Goal: Information Seeking & Learning: Learn about a topic

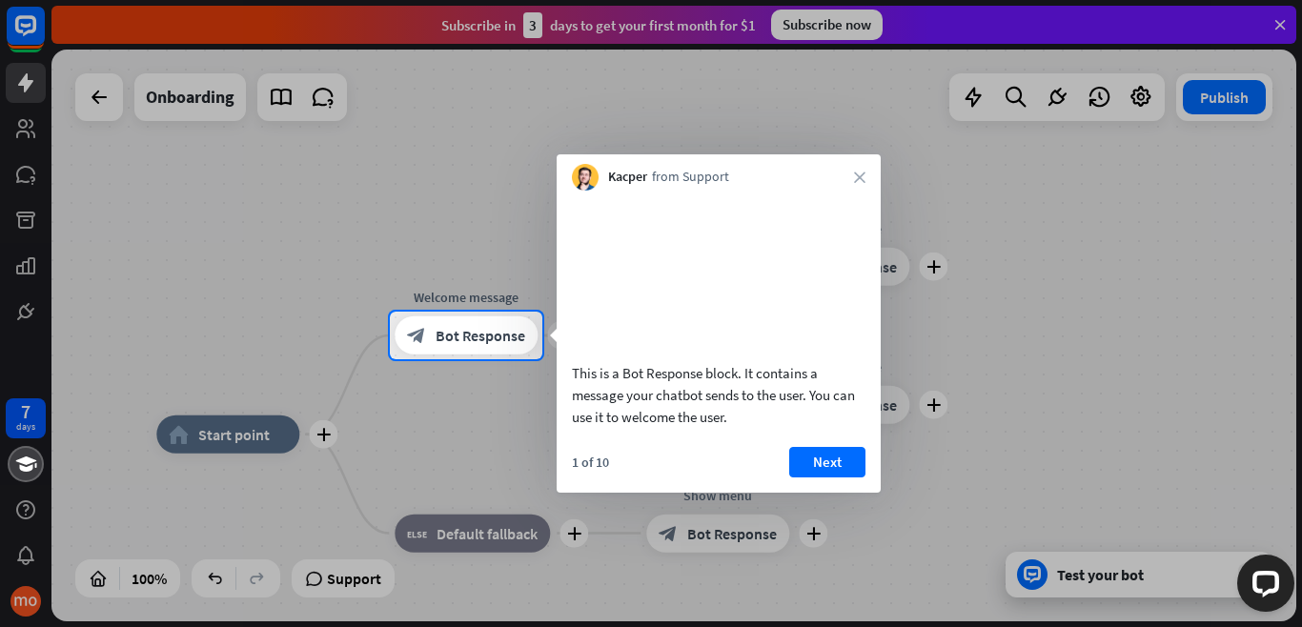
click at [837, 477] on button "Next" at bounding box center [827, 462] width 76 height 30
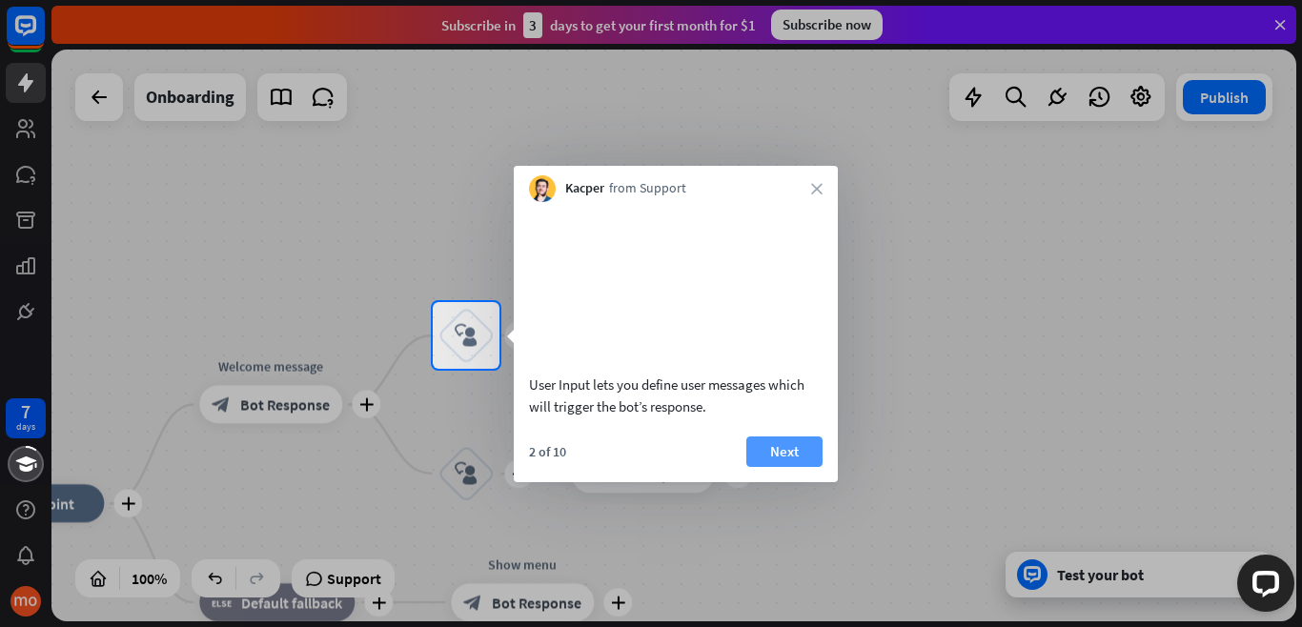
click at [813, 467] on button "Next" at bounding box center [784, 451] width 76 height 30
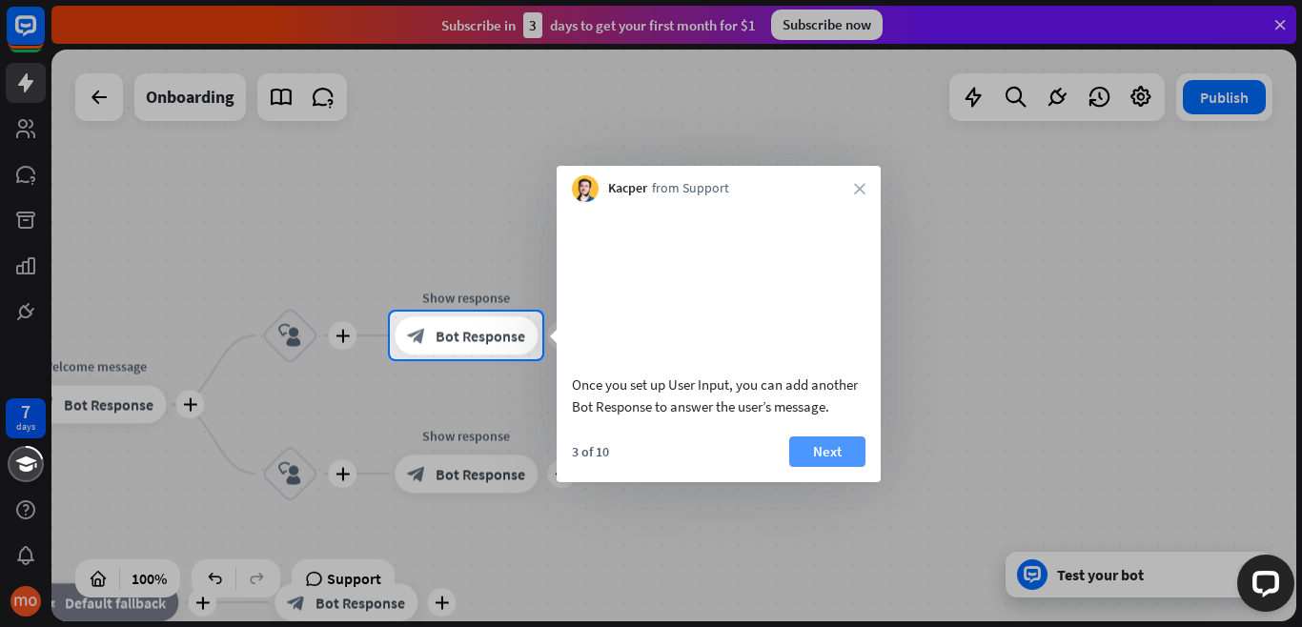
click at [819, 467] on button "Next" at bounding box center [827, 451] width 76 height 30
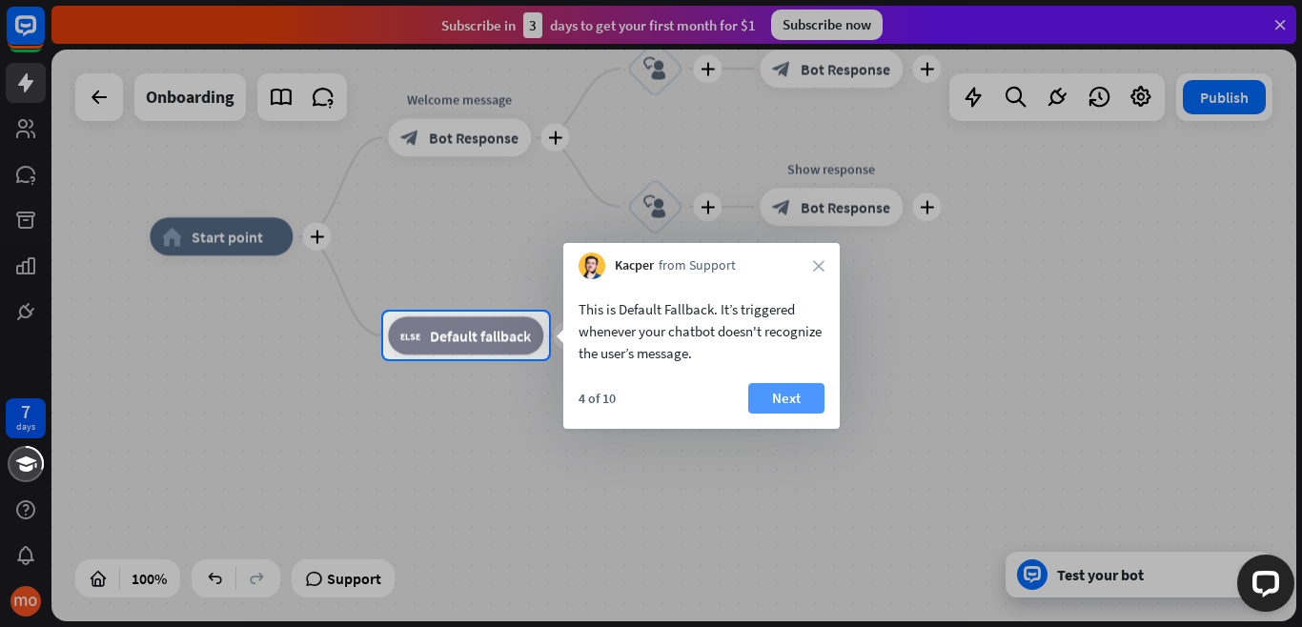
click at [794, 392] on button "Next" at bounding box center [786, 398] width 76 height 30
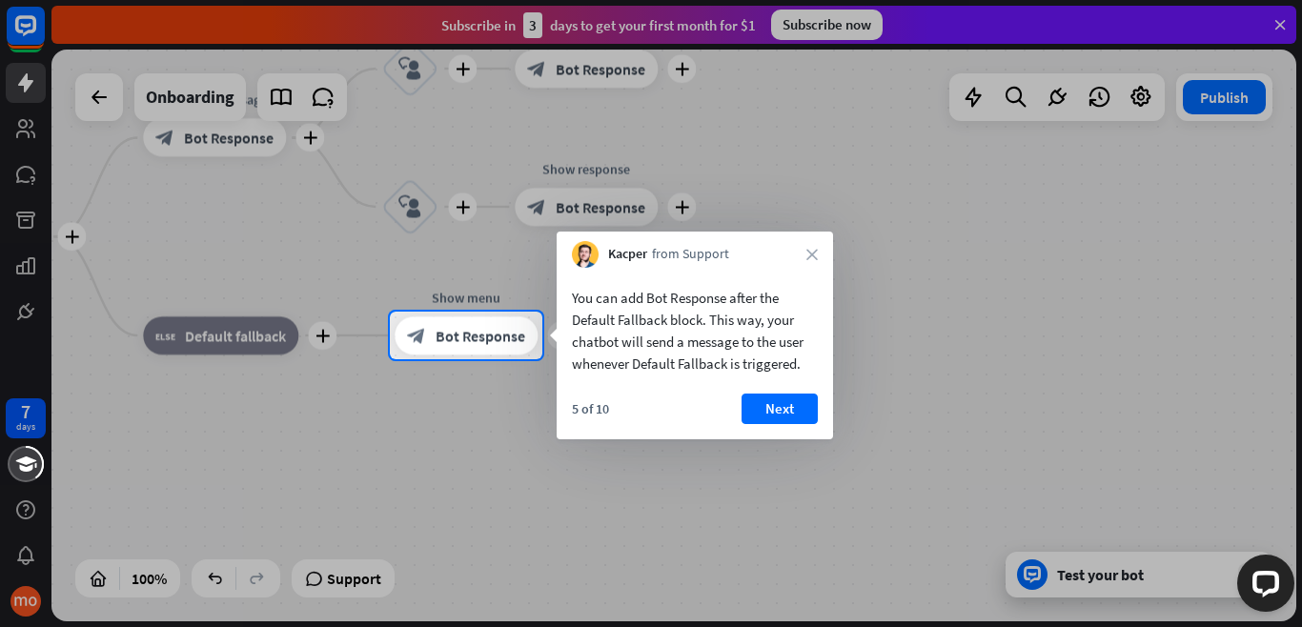
click at [798, 410] on button "Next" at bounding box center [779, 409] width 76 height 30
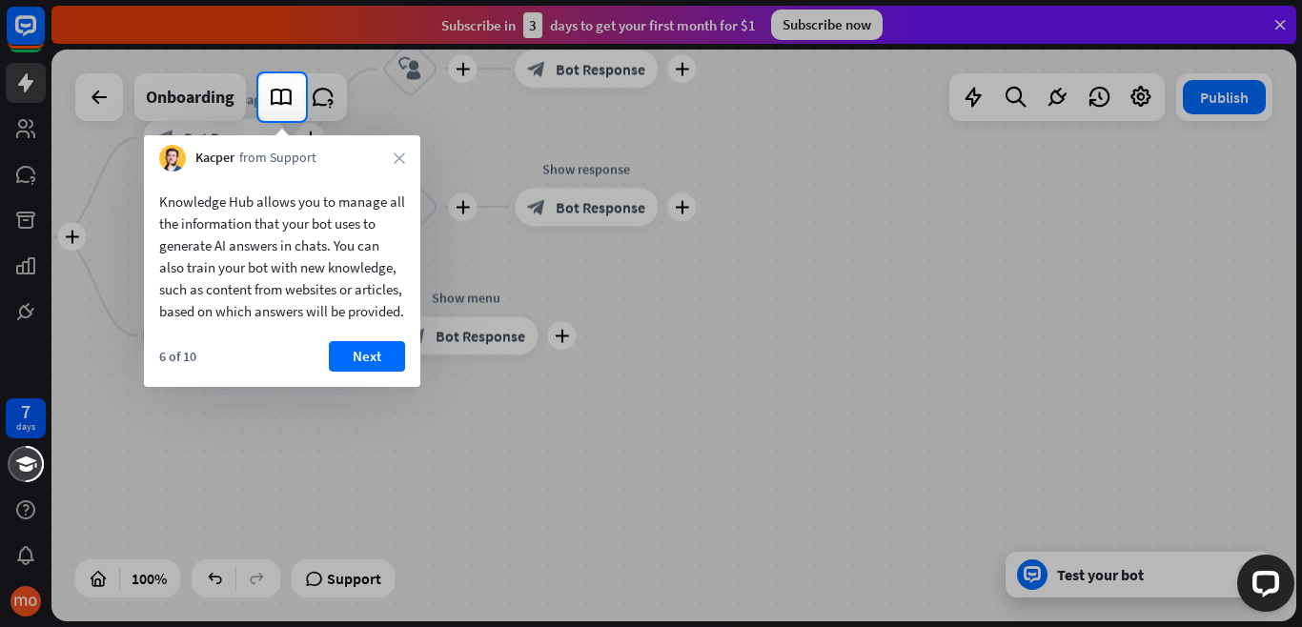
click at [356, 361] on div "Knowledge Hub allows you to manage all the information that your bot uses to ge…" at bounding box center [282, 279] width 276 height 215
click at [365, 372] on button "Next" at bounding box center [367, 356] width 76 height 30
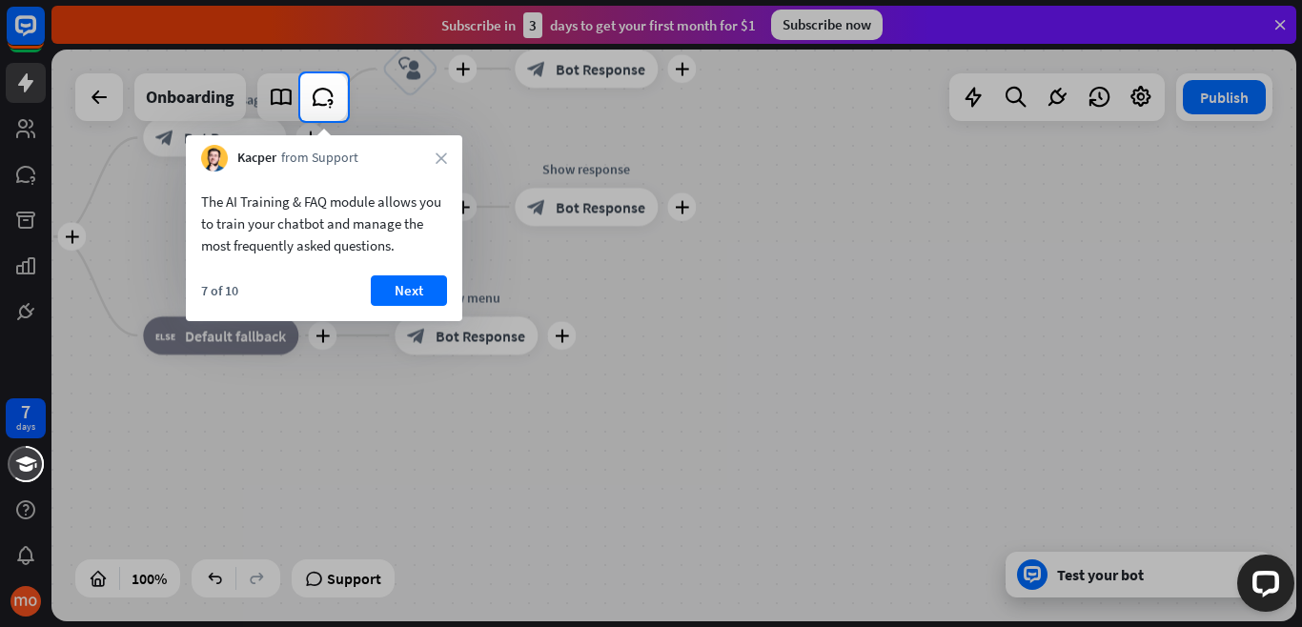
click at [391, 288] on button "Next" at bounding box center [409, 290] width 76 height 30
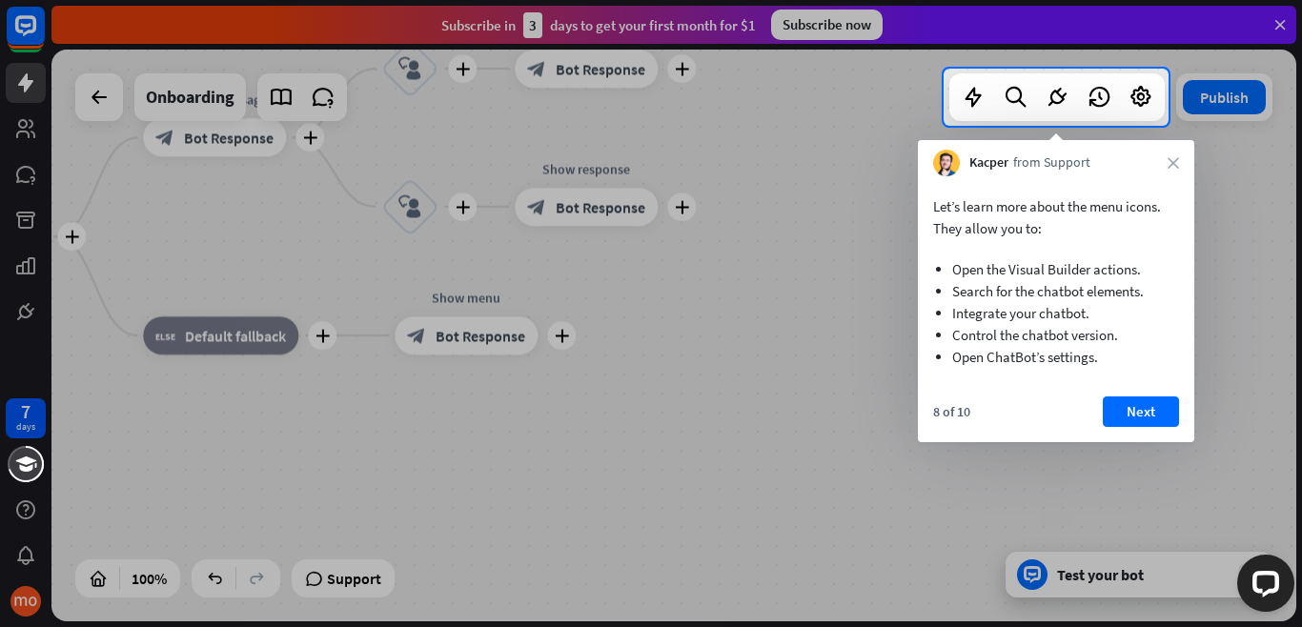
click at [1139, 395] on div "Let’s learn more about the menu icons. They allow you to: Open the Visual Build…" at bounding box center [1056, 309] width 276 height 266
click at [1145, 413] on button "Next" at bounding box center [1141, 411] width 76 height 30
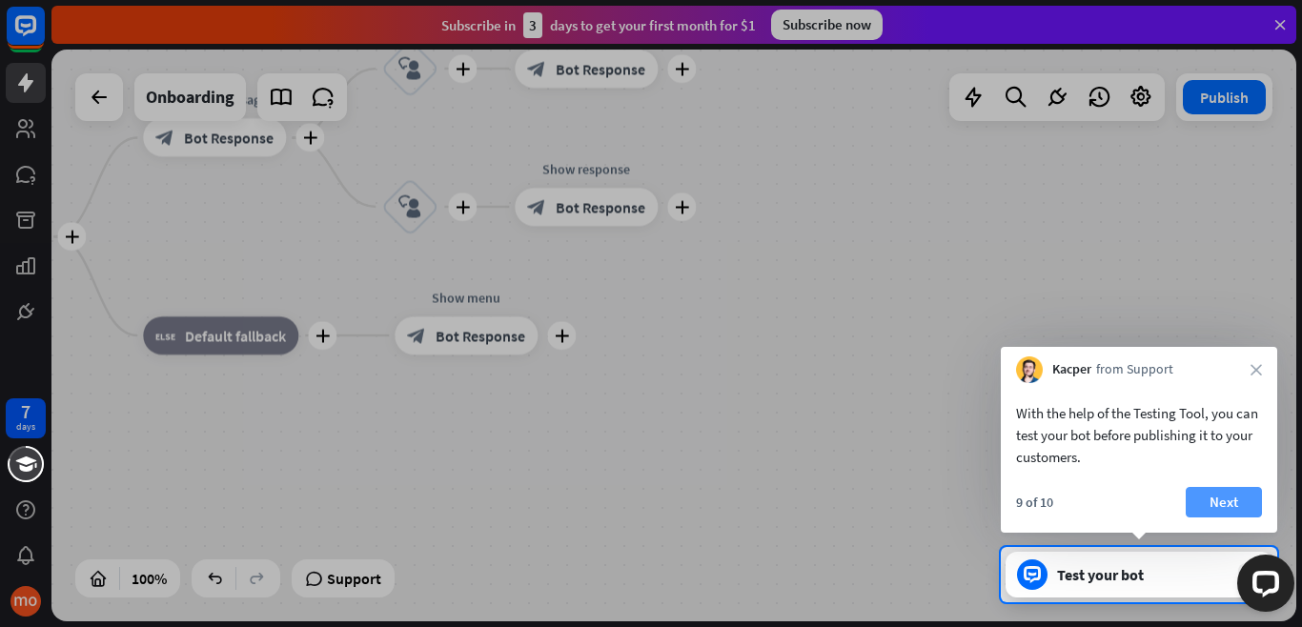
click at [1229, 504] on button "Next" at bounding box center [1224, 502] width 76 height 30
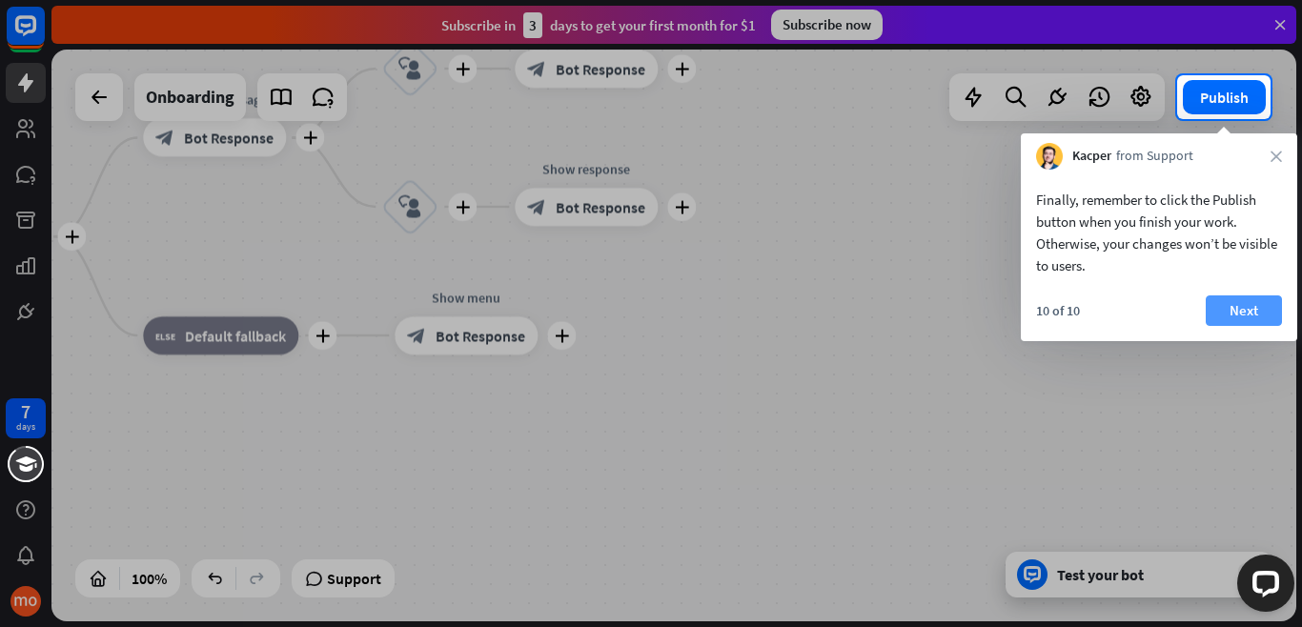
click at [1245, 311] on button "Next" at bounding box center [1244, 310] width 76 height 30
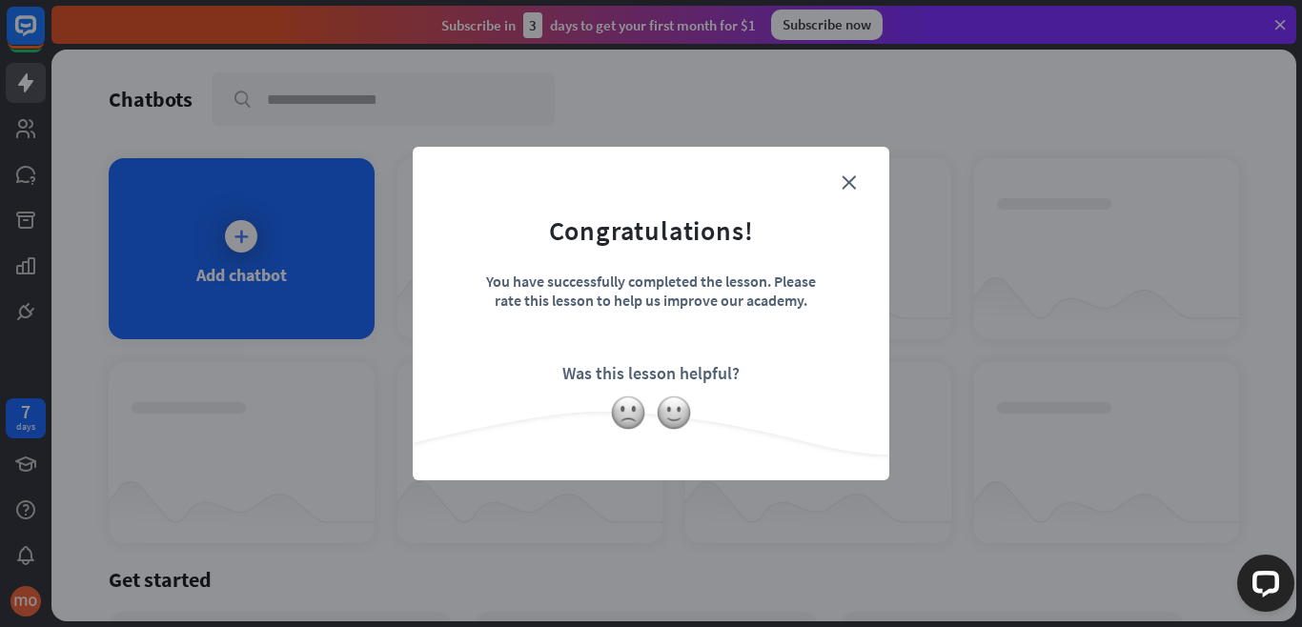
click at [753, 392] on form "Congratulations! You have successfully completed the lesson. Please rate this l…" at bounding box center [650, 285] width 429 height 228
click at [669, 414] on img at bounding box center [674, 413] width 36 height 36
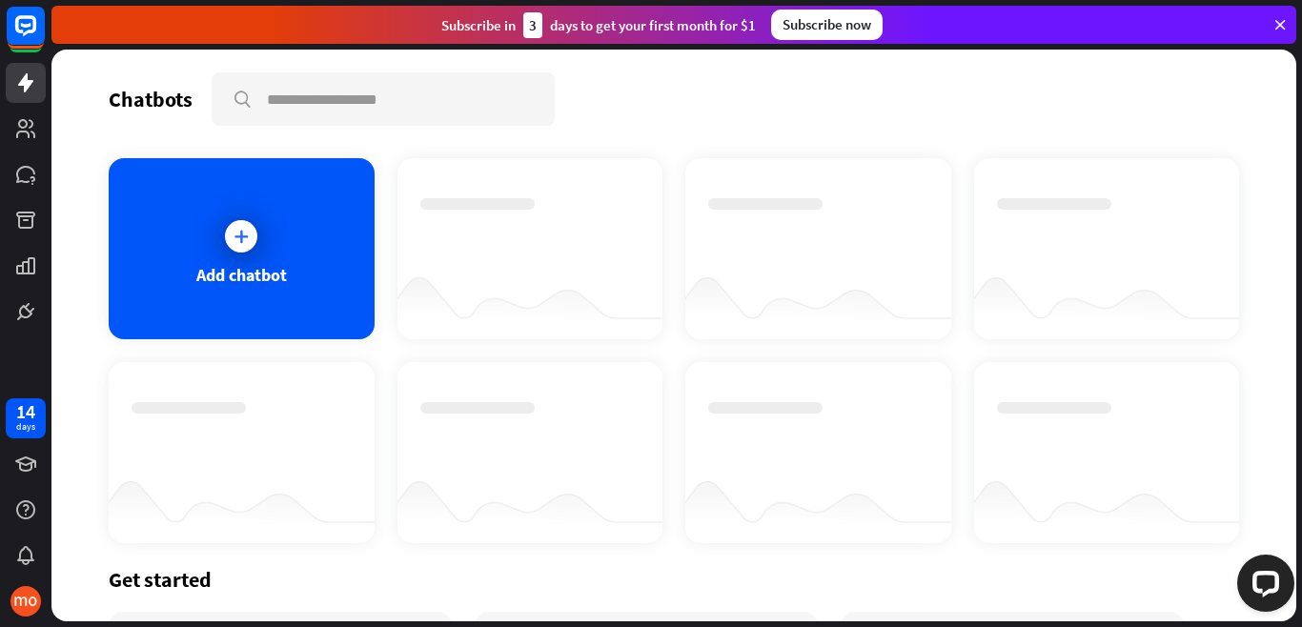
click at [846, 30] on div "Subscribe now" at bounding box center [827, 25] width 112 height 30
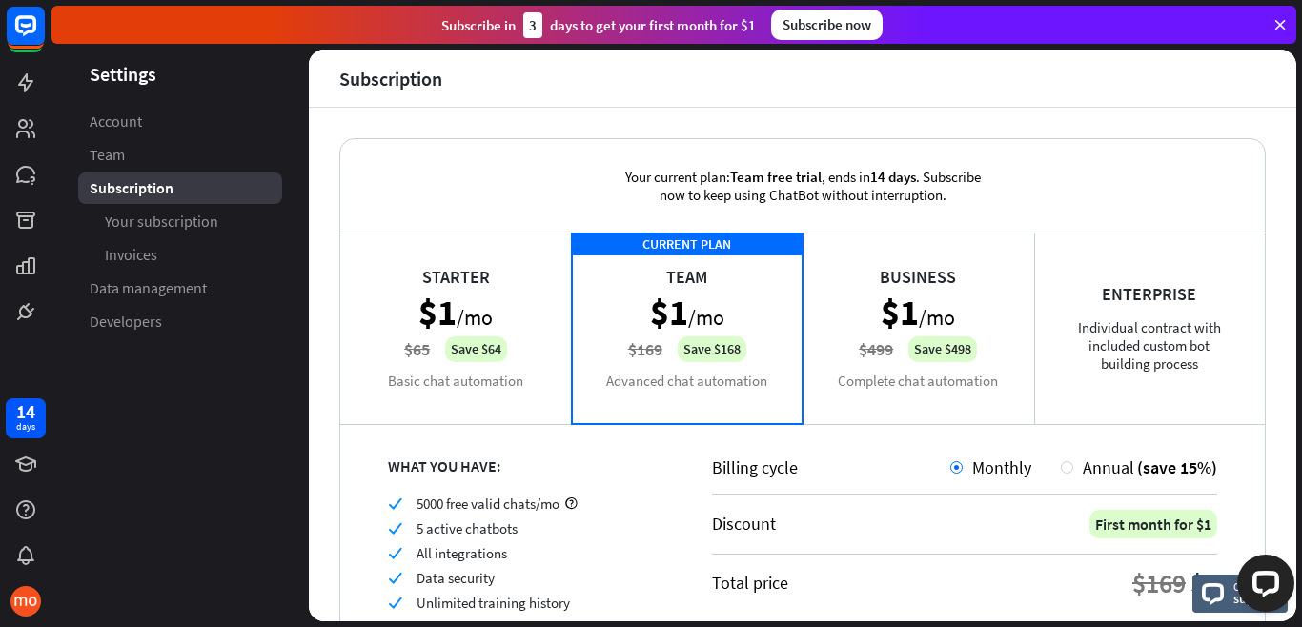
click at [1102, 308] on div "Enterprise Individual contract with included custom bot building process" at bounding box center [1150, 328] width 232 height 191
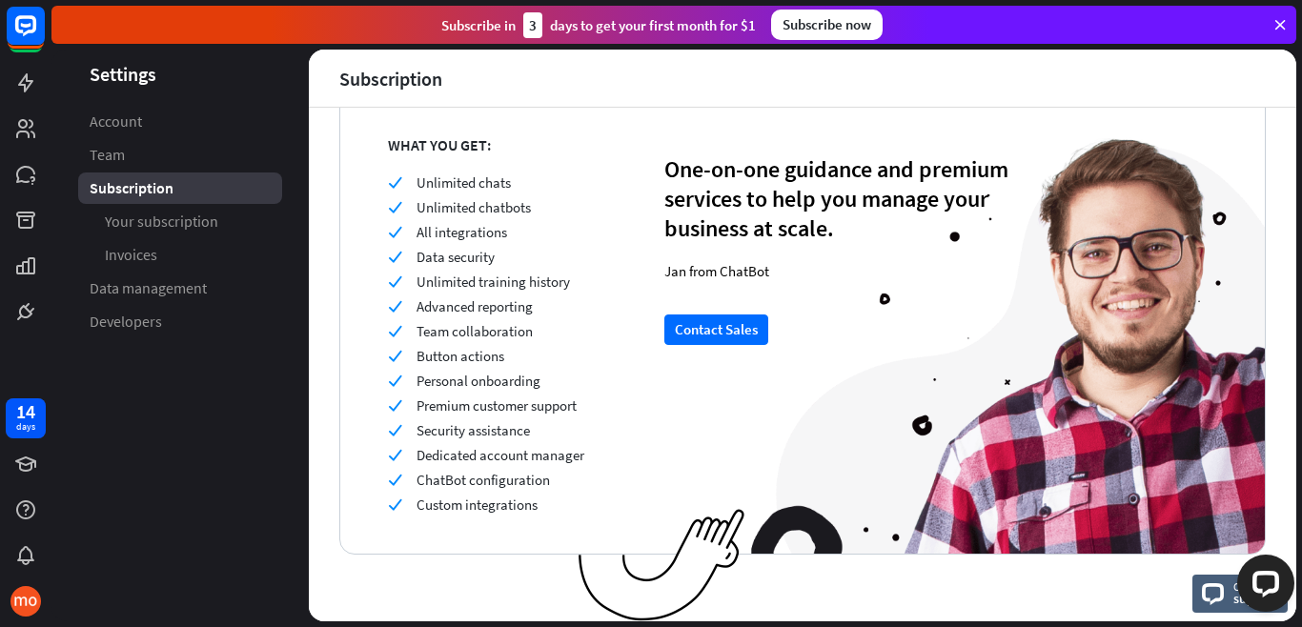
scroll to position [322, 0]
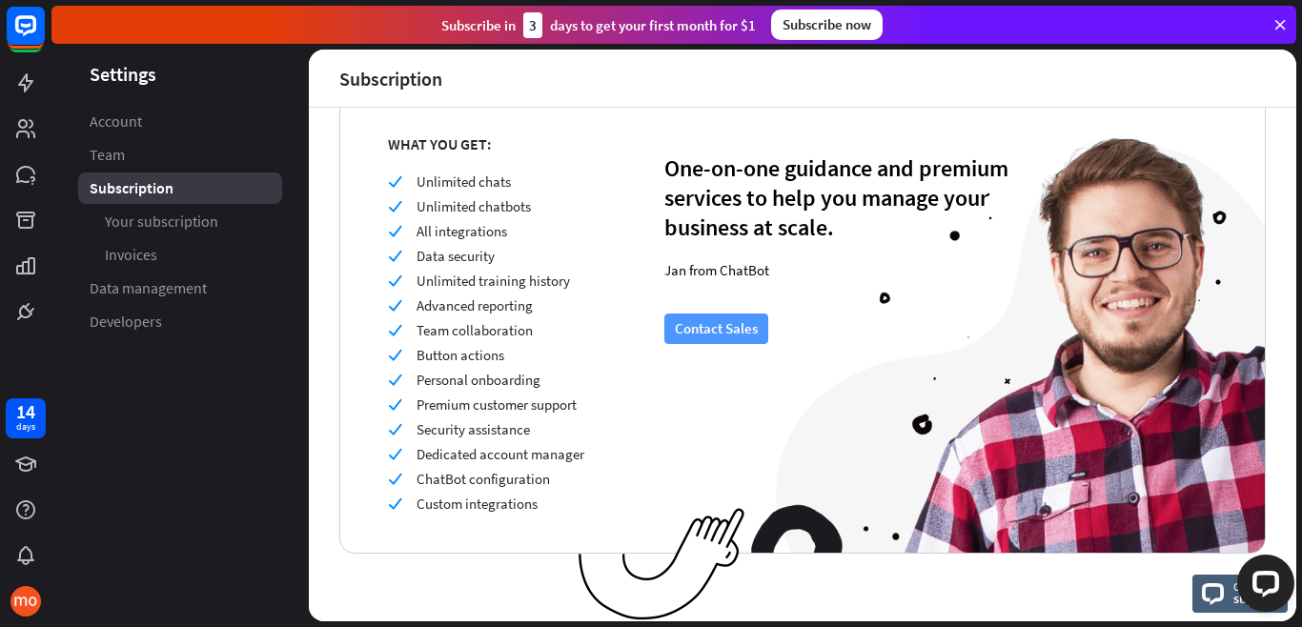
click at [707, 326] on button "Contact Sales" at bounding box center [716, 329] width 104 height 30
click at [18, 77] on icon at bounding box center [25, 82] width 23 height 23
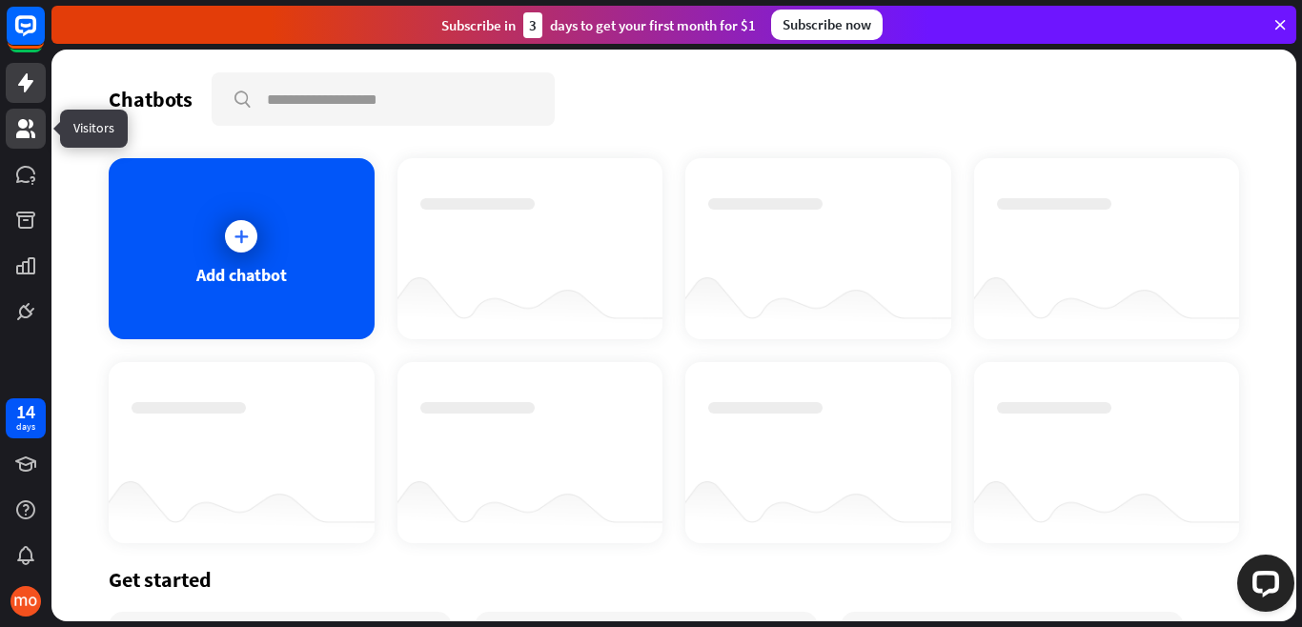
click at [20, 132] on icon at bounding box center [25, 128] width 19 height 19
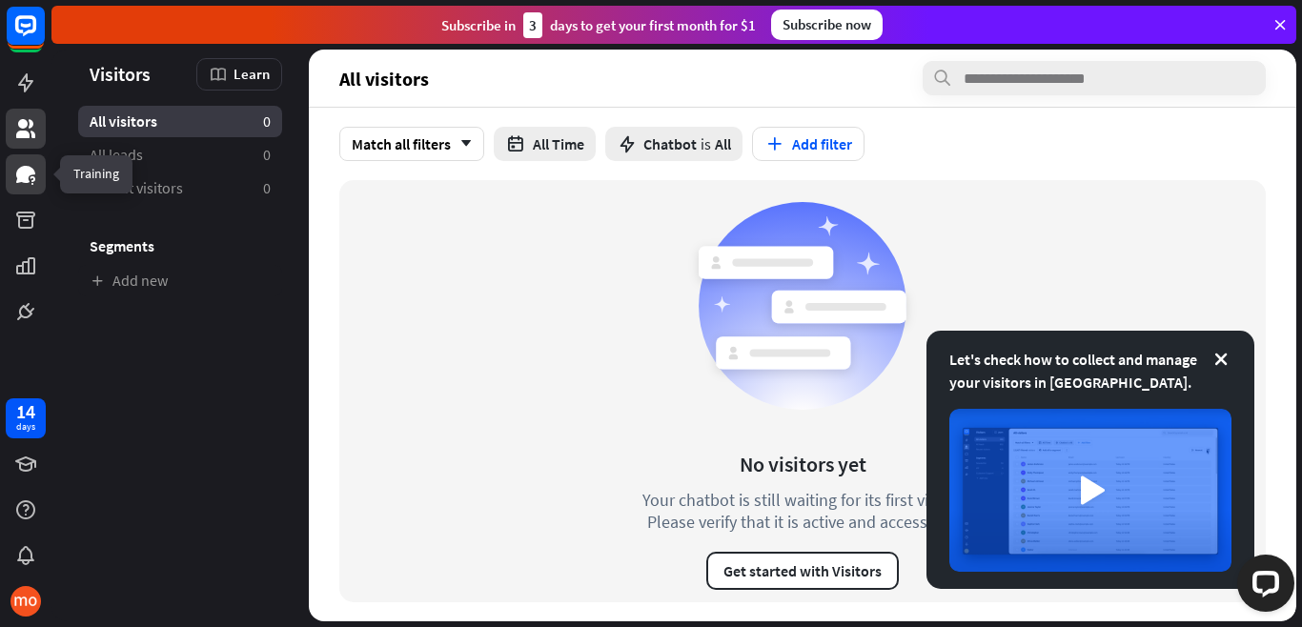
click at [23, 164] on icon at bounding box center [25, 174] width 23 height 23
